Goal: Task Accomplishment & Management: Manage account settings

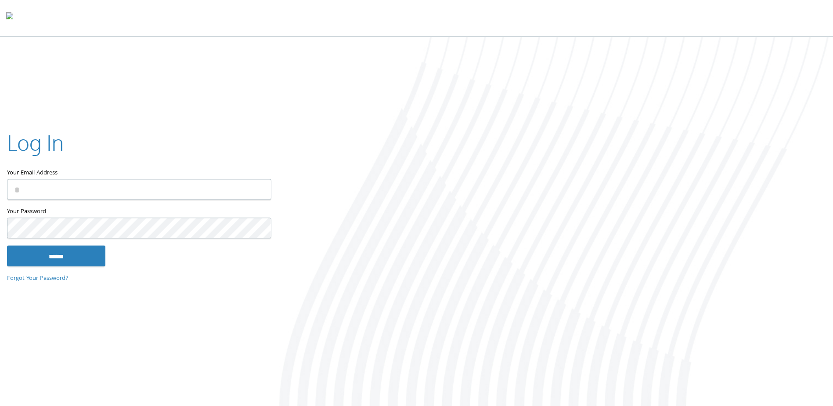
type input "**********"
click at [7, 245] on input "******" at bounding box center [56, 255] width 98 height 21
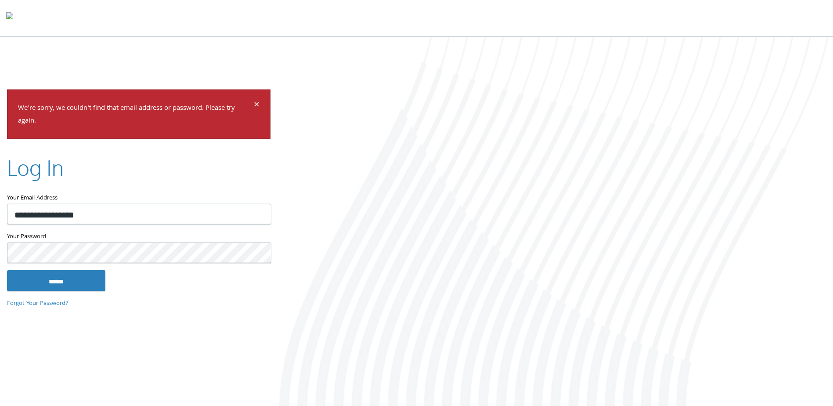
click at [184, 266] on div "Your Password This field is required" at bounding box center [138, 250] width 263 height 39
click at [7, 269] on input "******" at bounding box center [56, 279] width 98 height 21
